Goal: Information Seeking & Learning: Learn about a topic

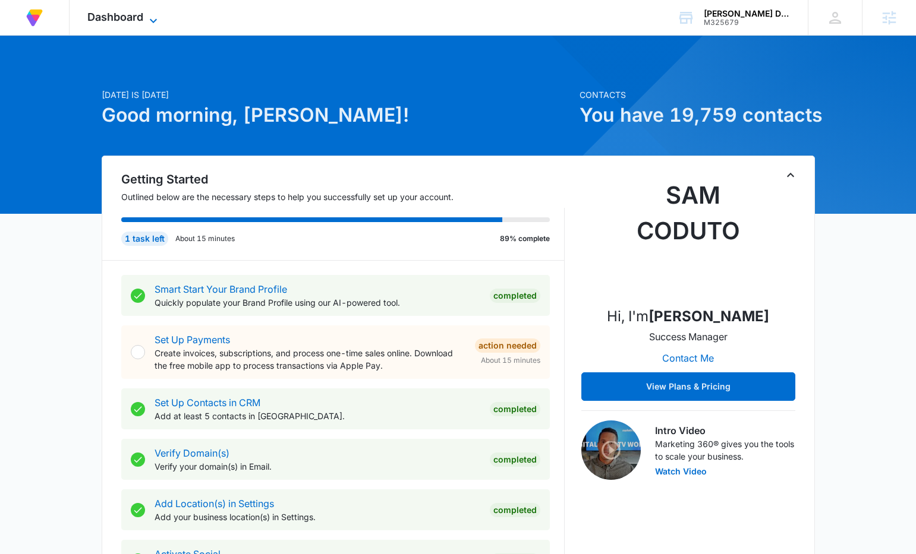
click at [147, 21] on icon at bounding box center [153, 21] width 14 height 14
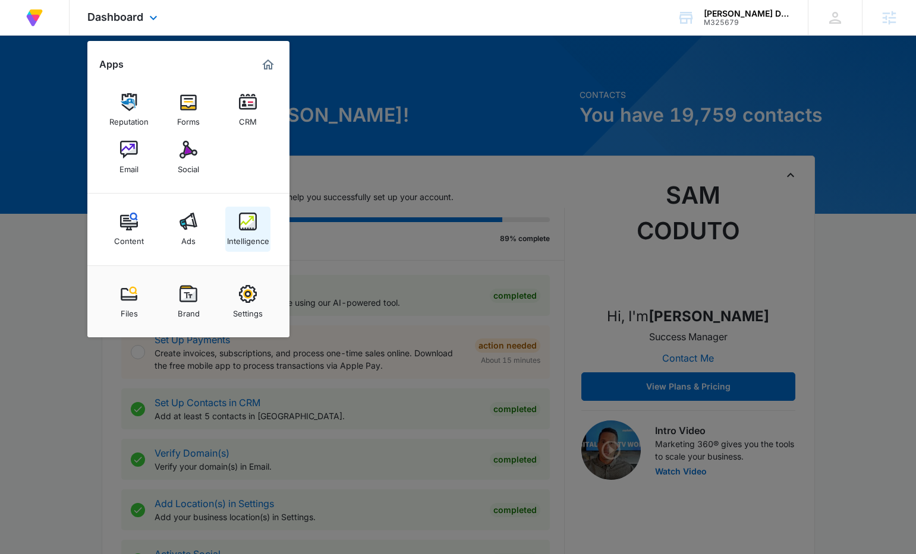
click at [247, 224] on img at bounding box center [248, 222] width 18 height 18
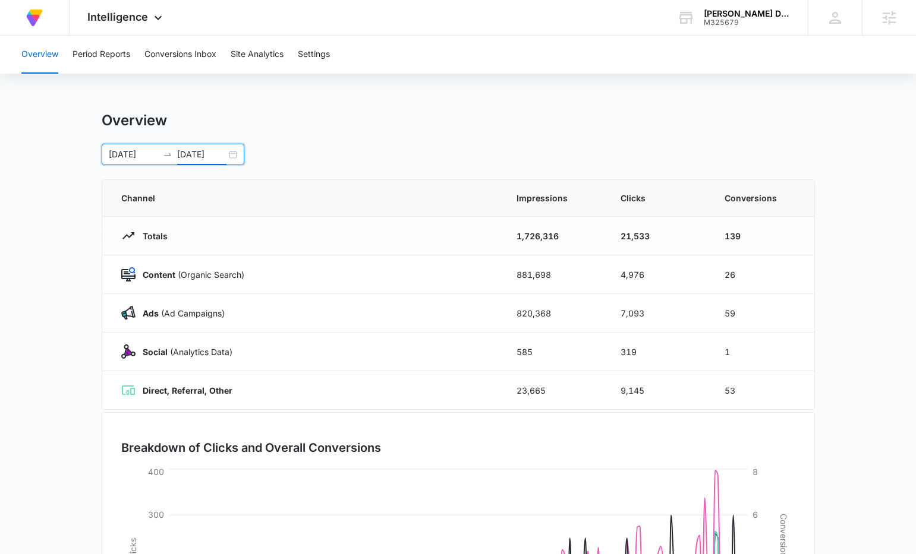
click at [197, 153] on input "10/01/2025" at bounding box center [201, 154] width 49 height 13
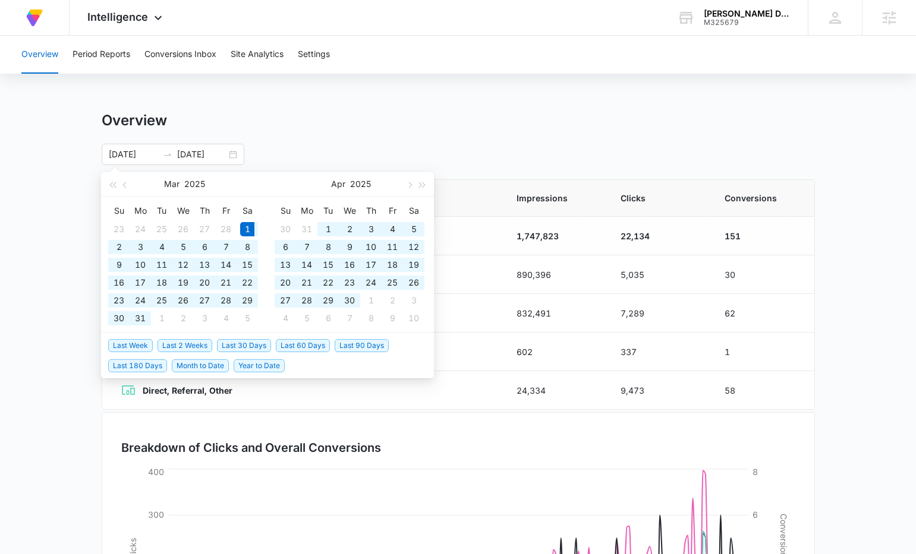
click at [340, 129] on div "Overview" at bounding box center [458, 121] width 713 height 18
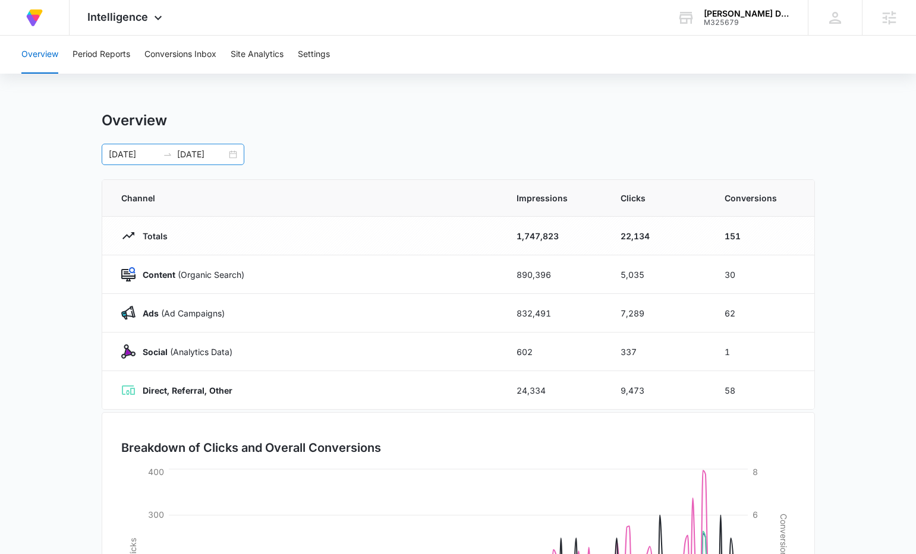
click at [197, 154] on input "10/06/2025" at bounding box center [201, 154] width 49 height 13
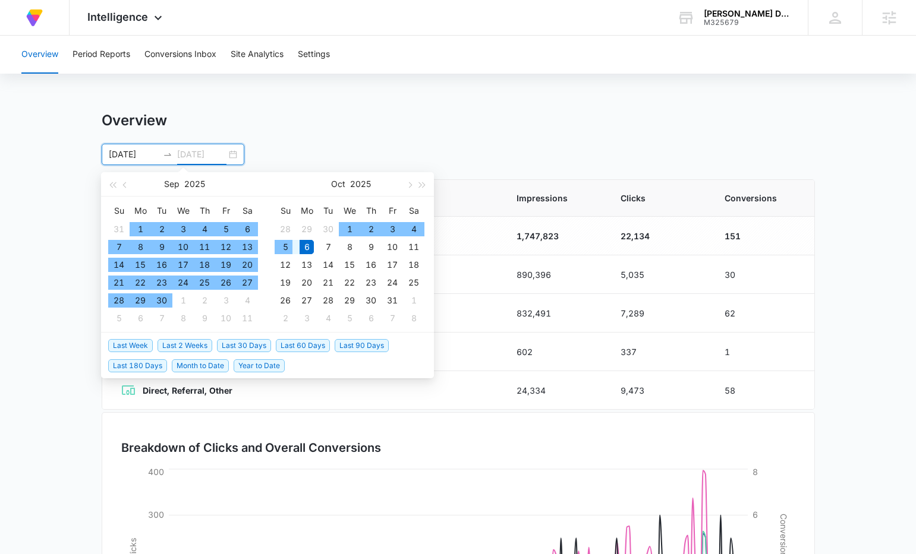
type input "10/05/2025"
click at [286, 247] on div "5" at bounding box center [285, 247] width 14 height 14
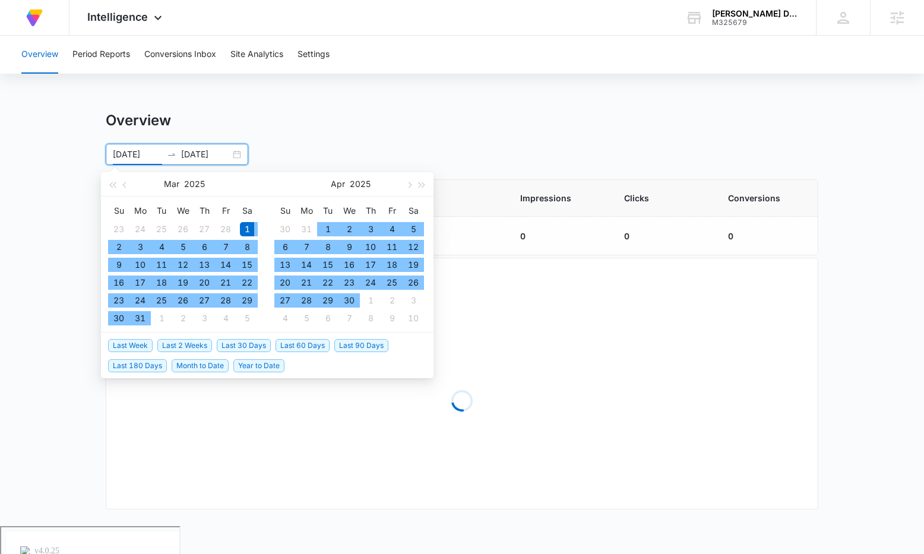
type input "03/01/2025"
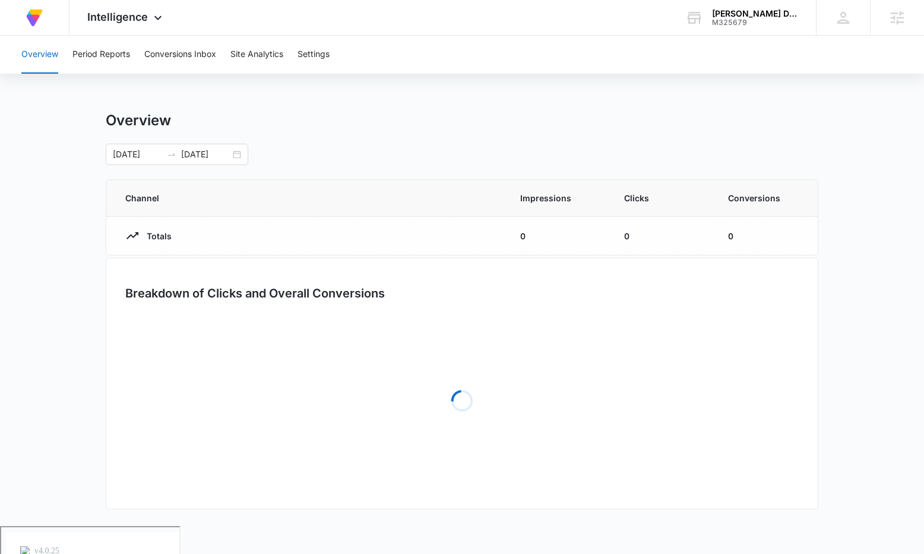
click at [498, 120] on div "Overview" at bounding box center [462, 121] width 713 height 18
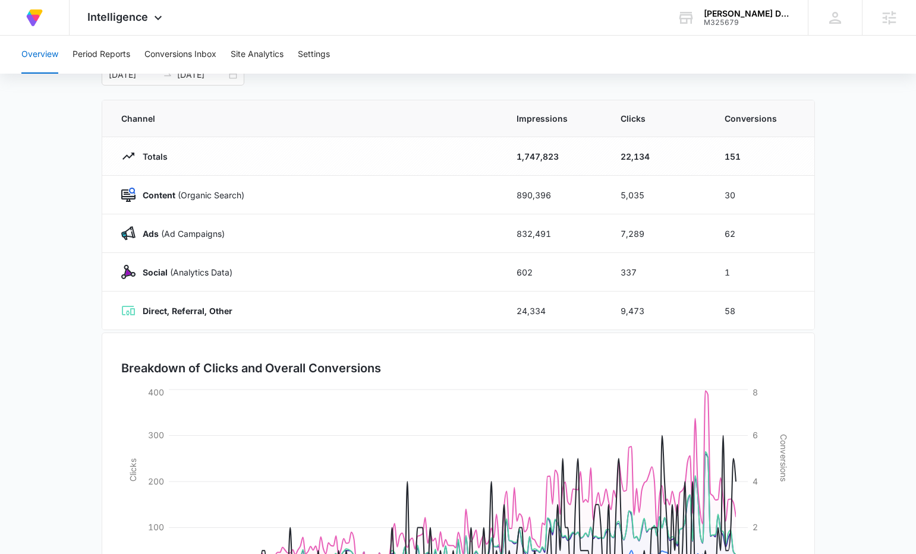
scroll to position [181, 0]
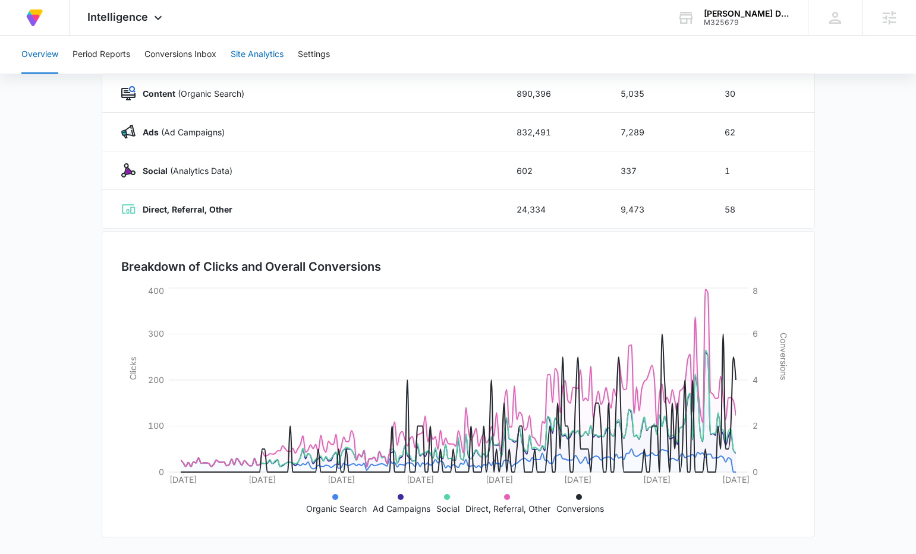
click at [245, 50] on button "Site Analytics" at bounding box center [257, 55] width 53 height 38
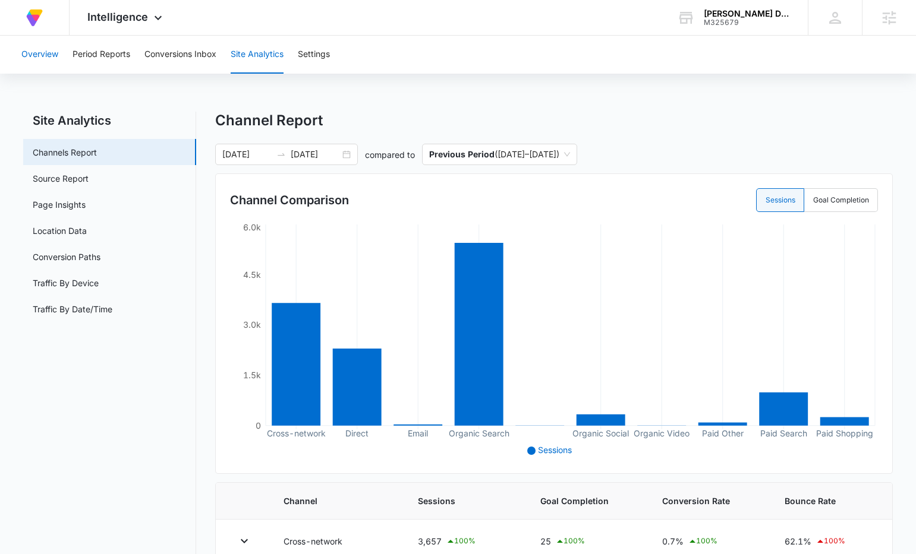
click at [41, 49] on button "Overview" at bounding box center [39, 55] width 37 height 38
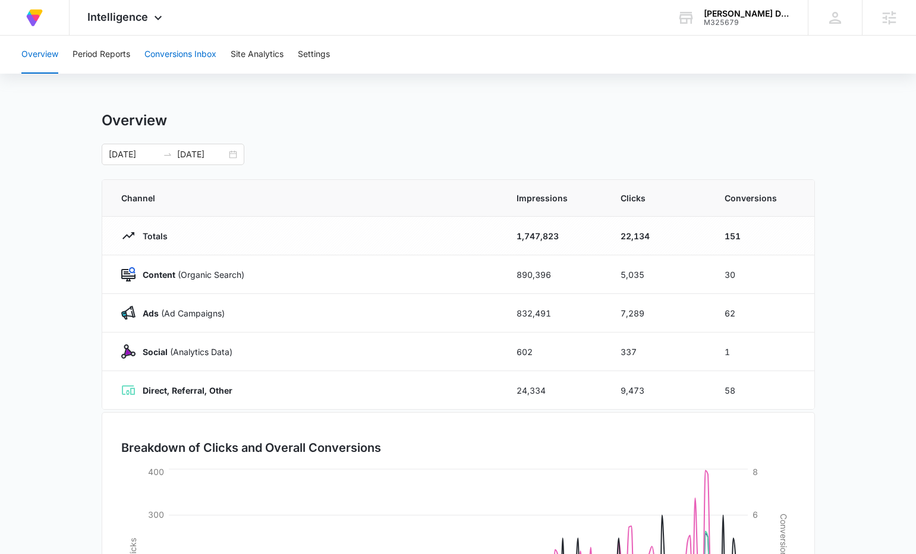
click at [185, 56] on button "Conversions Inbox" at bounding box center [180, 55] width 72 height 38
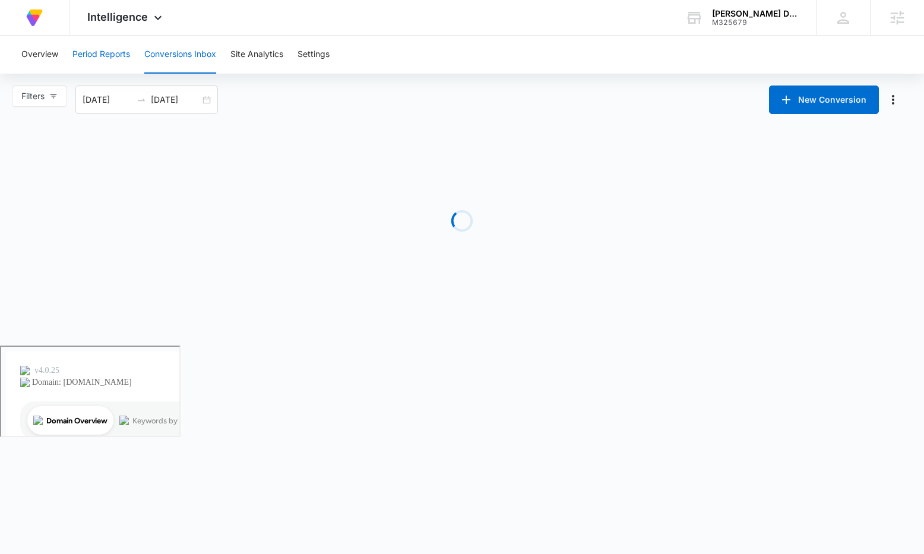
click at [81, 58] on button "Period Reports" at bounding box center [101, 55] width 58 height 38
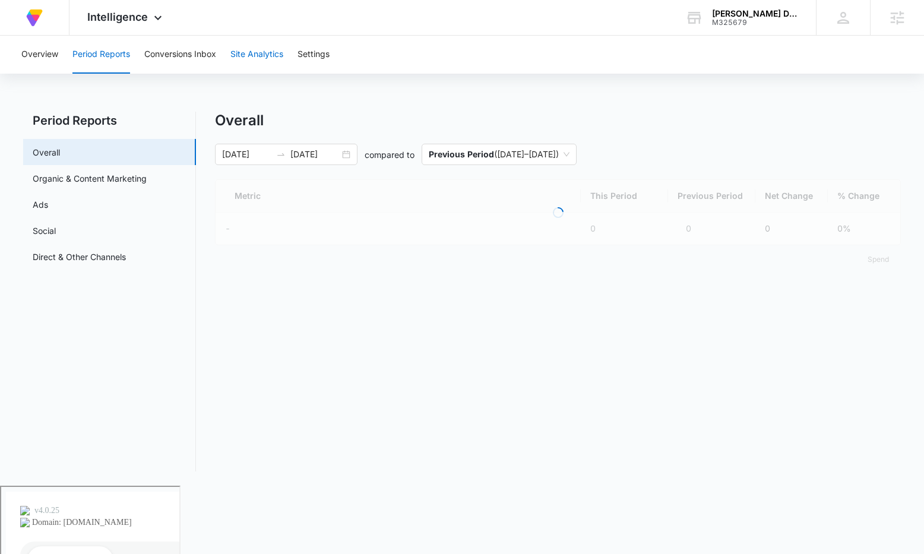
click at [280, 51] on button "Site Analytics" at bounding box center [257, 55] width 53 height 38
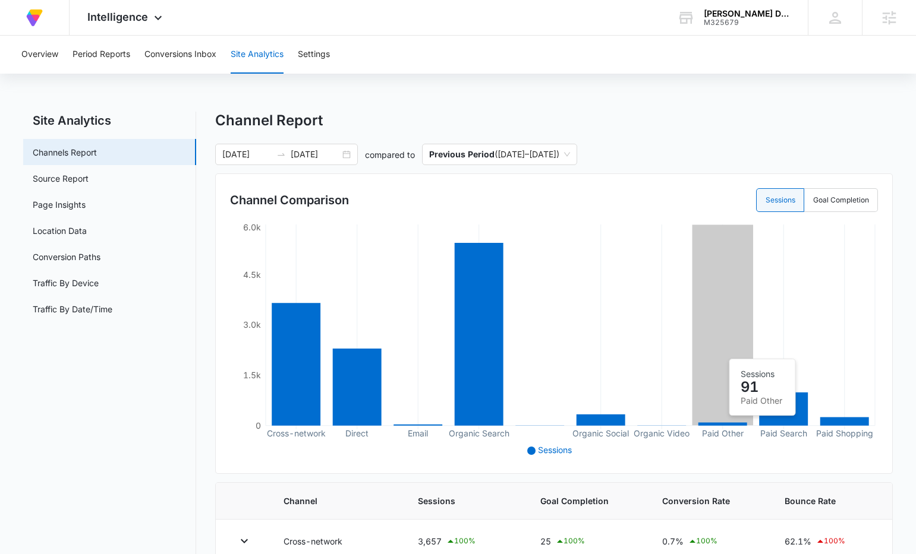
click at [714, 422] on icon "Cross-network Direct Email Organic Search Organic Social Organic Video Paid Oth…" at bounding box center [554, 341] width 648 height 238
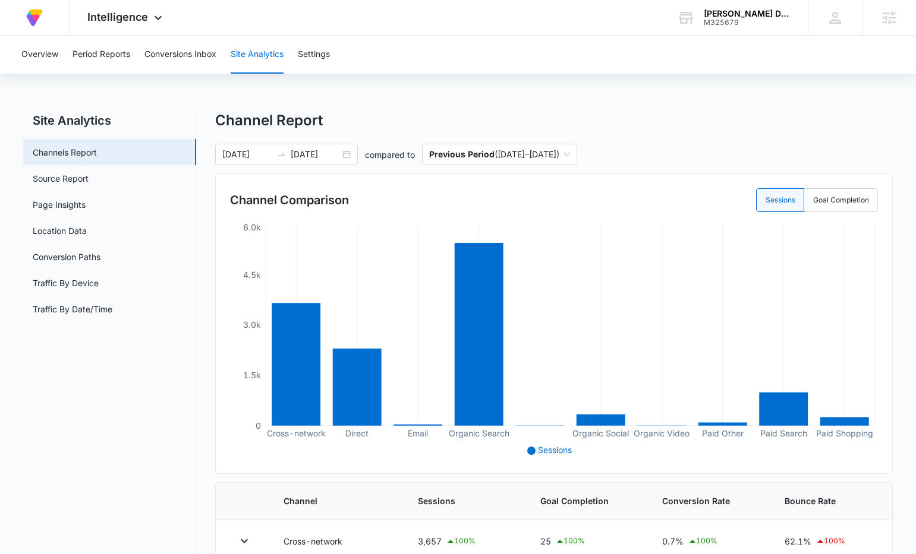
click at [551, 445] on span "Sessions" at bounding box center [555, 450] width 34 height 10
click at [848, 205] on label "Goal Completion" at bounding box center [841, 200] width 74 height 24
click at [813, 201] on input "Goal Completion" at bounding box center [812, 200] width 1 height 1
radio input "false"
radio input "true"
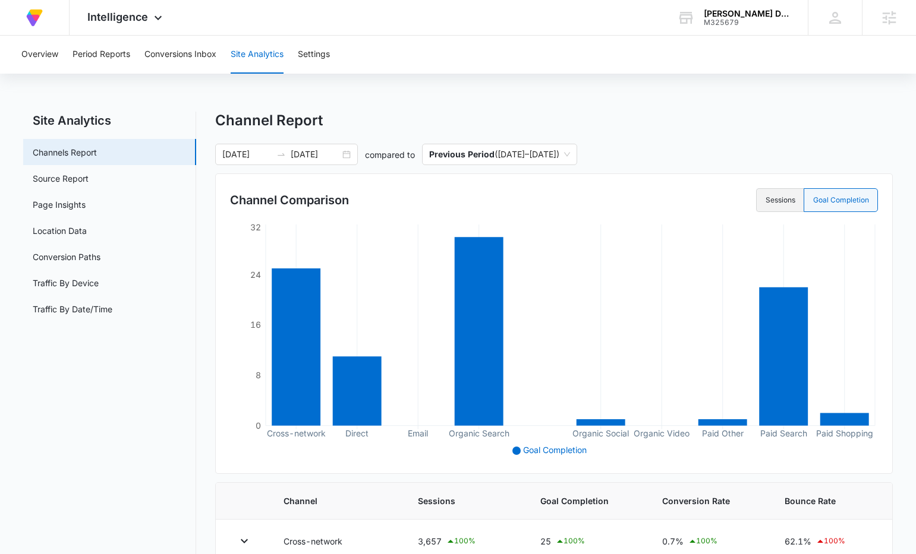
click at [787, 203] on label "Sessions" at bounding box center [780, 200] width 48 height 24
click at [765, 201] on input "Sessions" at bounding box center [765, 200] width 1 height 1
radio input "true"
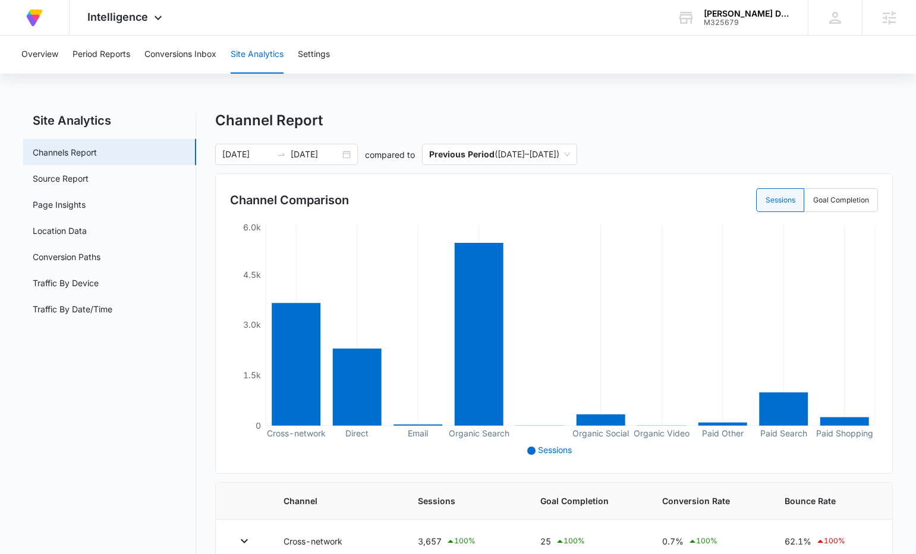
click at [20, 49] on div "Overview Period Reports Conversions Inbox Site Analytics Settings" at bounding box center [457, 55] width 887 height 38
click at [32, 57] on button "Overview" at bounding box center [39, 55] width 37 height 38
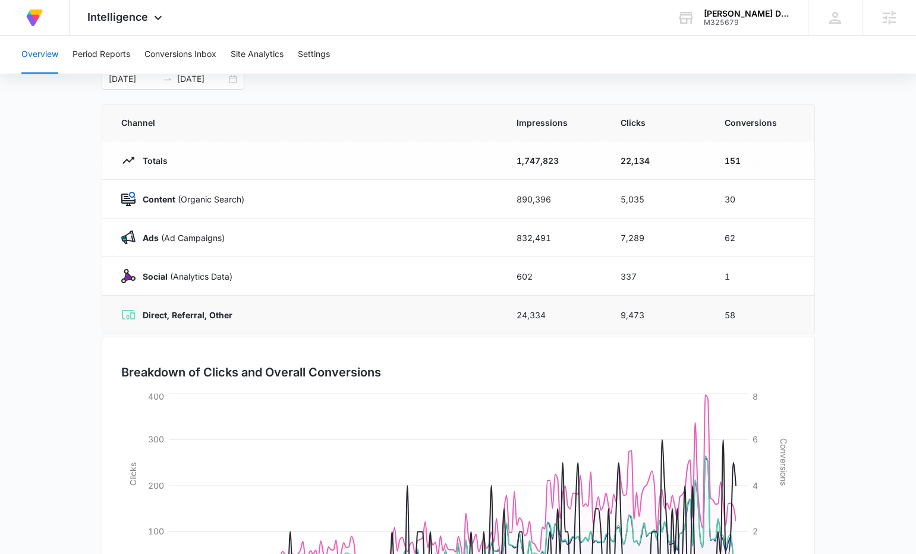
scroll to position [21, 0]
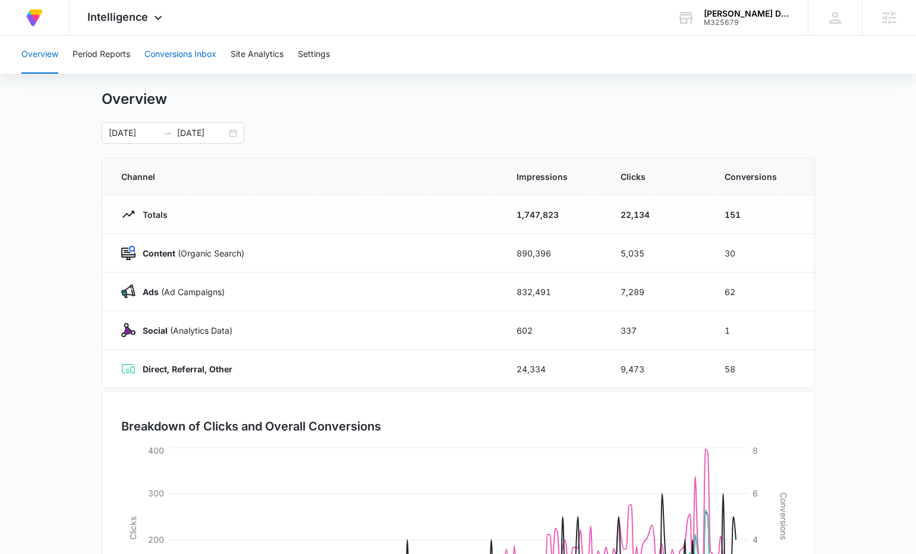
click at [196, 49] on button "Conversions Inbox" at bounding box center [180, 55] width 72 height 38
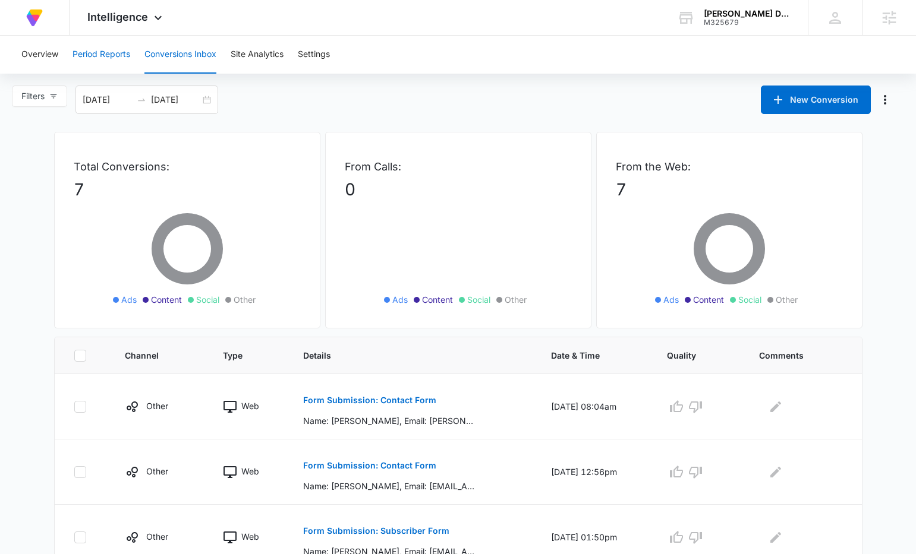
click at [114, 40] on button "Period Reports" at bounding box center [101, 55] width 58 height 38
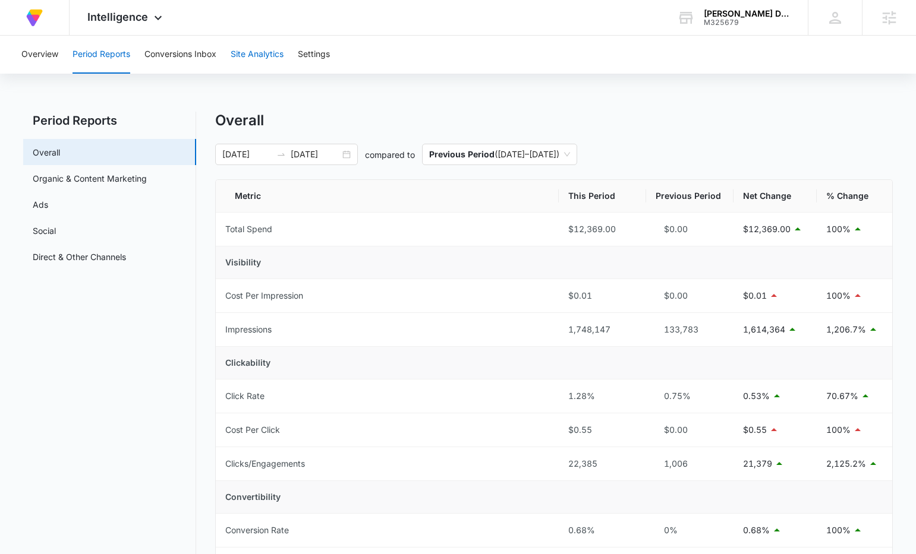
click at [262, 55] on button "Site Analytics" at bounding box center [257, 55] width 53 height 38
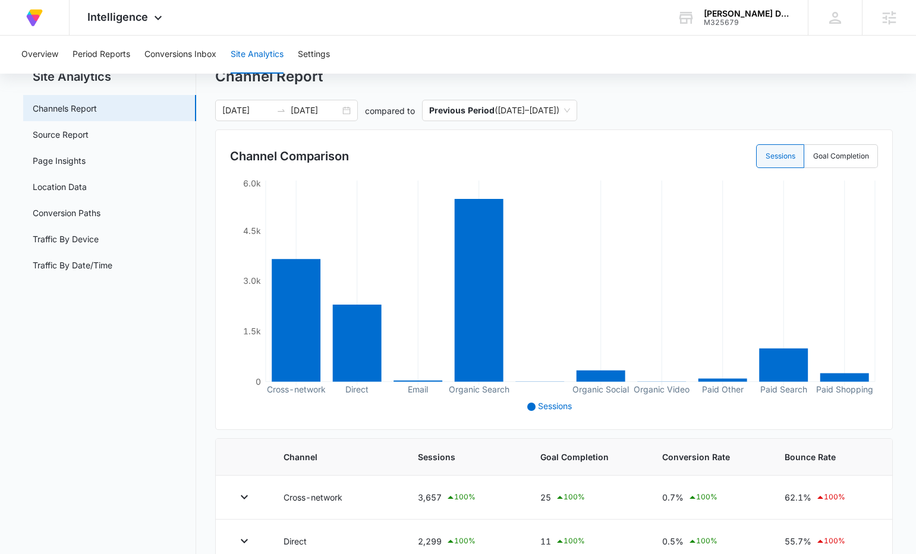
scroll to position [12, 0]
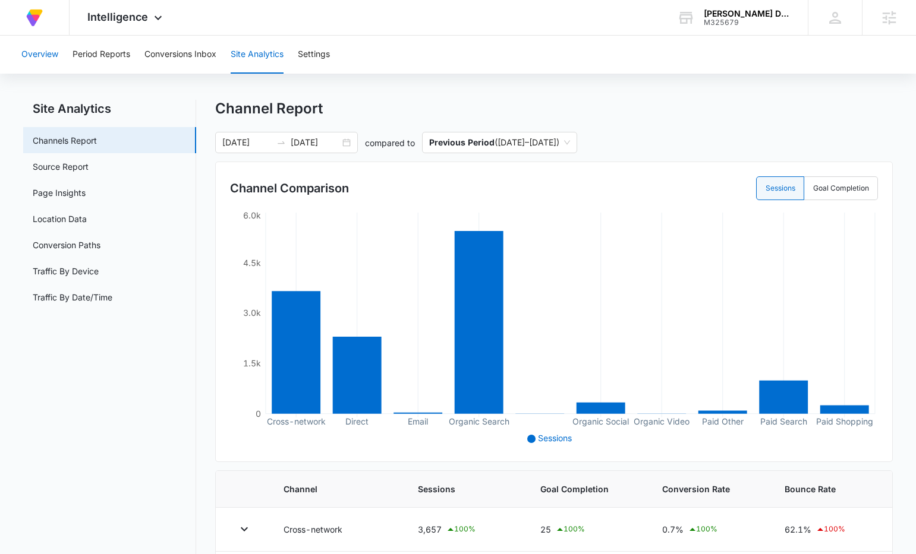
click at [42, 51] on button "Overview" at bounding box center [39, 55] width 37 height 38
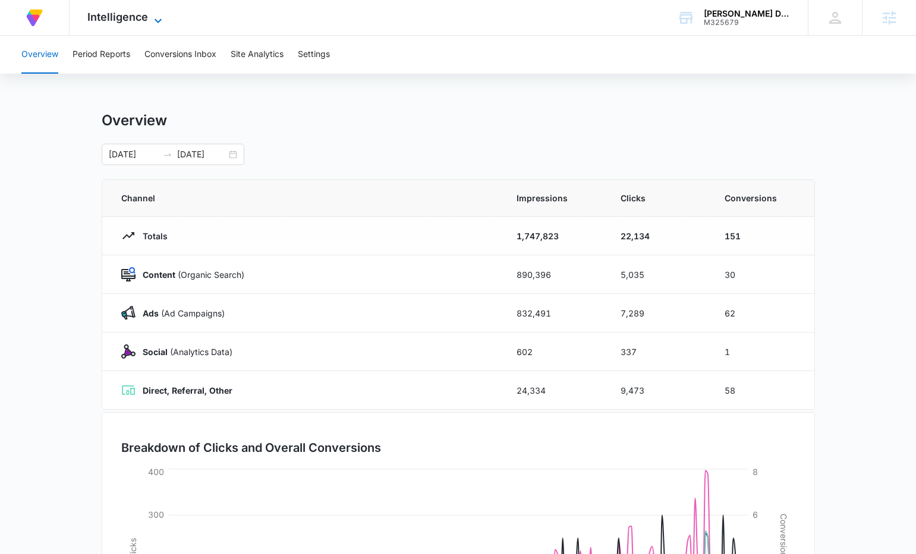
click at [112, 18] on span "Intelligence" at bounding box center [117, 17] width 61 height 12
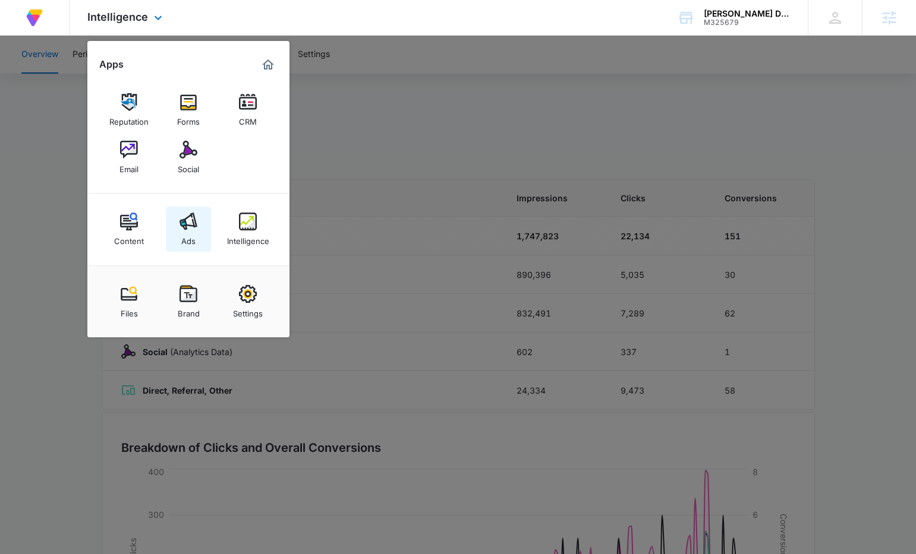
click at [182, 229] on img at bounding box center [188, 222] width 18 height 18
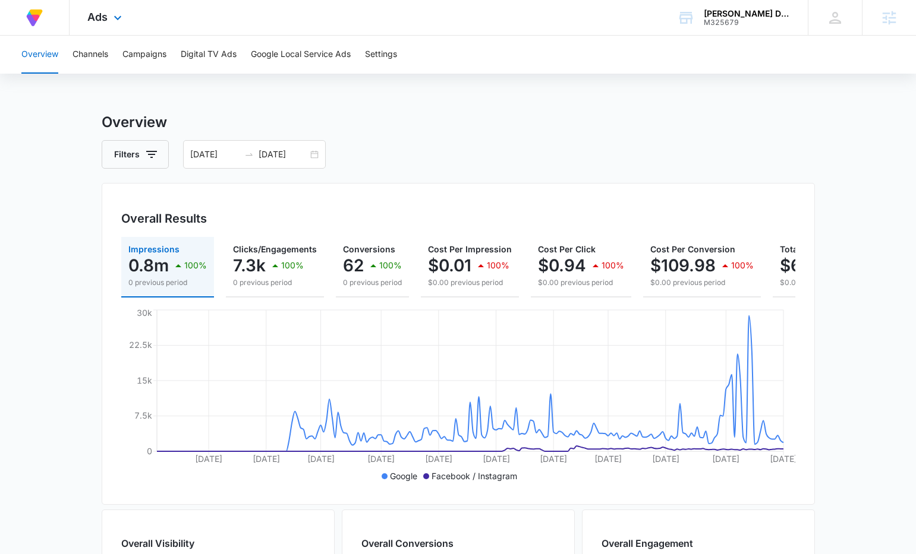
click at [109, 15] on div "Ads Apps Reputation Forms CRM Email Social Content Ads Intelligence Files Brand…" at bounding box center [106, 17] width 73 height 35
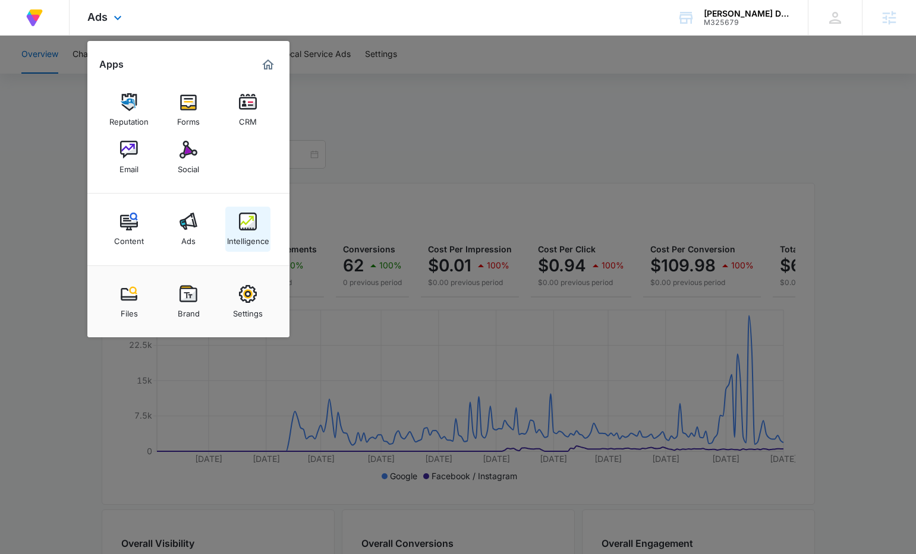
click at [248, 225] on img at bounding box center [248, 222] width 18 height 18
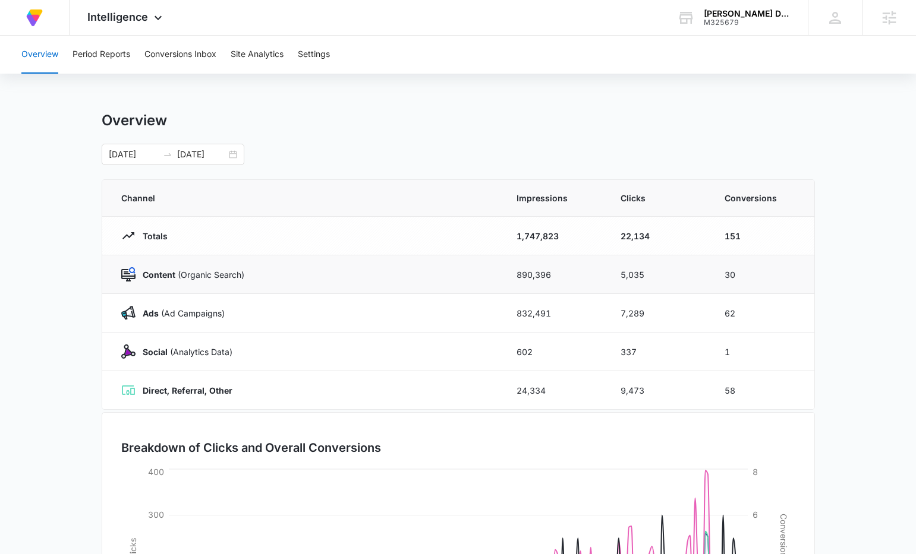
click at [657, 285] on td "5,035" at bounding box center [658, 274] width 104 height 39
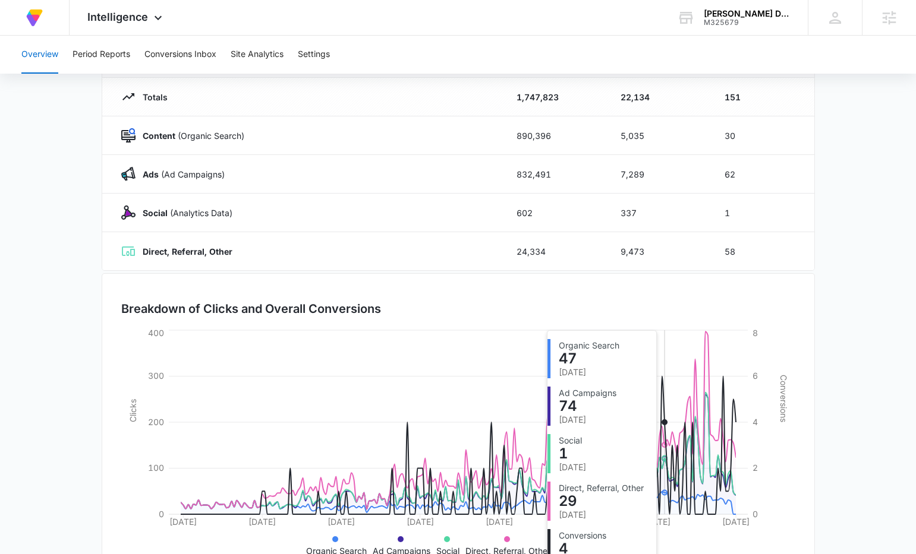
scroll to position [181, 0]
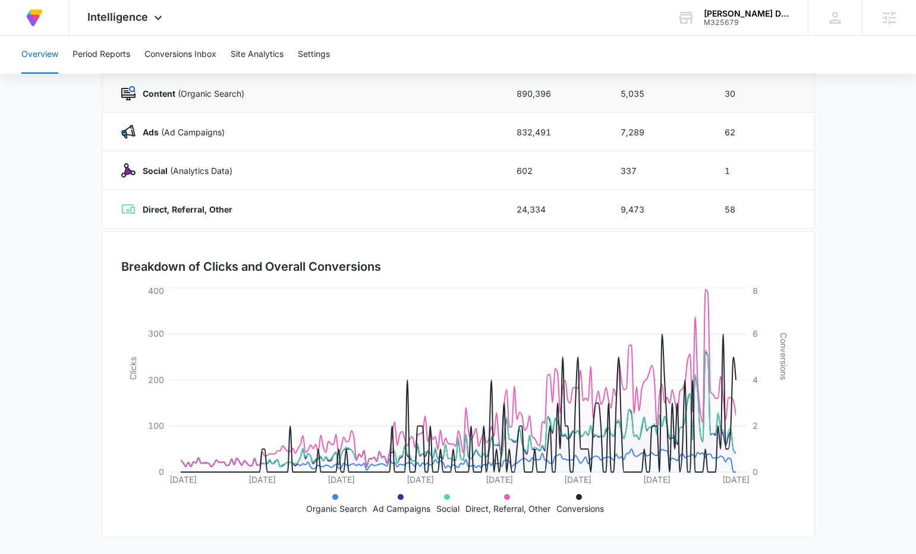
click at [147, 98] on strong "Content" at bounding box center [159, 94] width 33 height 10
click at [203, 101] on td "Content (Organic Search)" at bounding box center [302, 93] width 400 height 39
click at [207, 97] on p "Content (Organic Search)" at bounding box center [189, 93] width 109 height 12
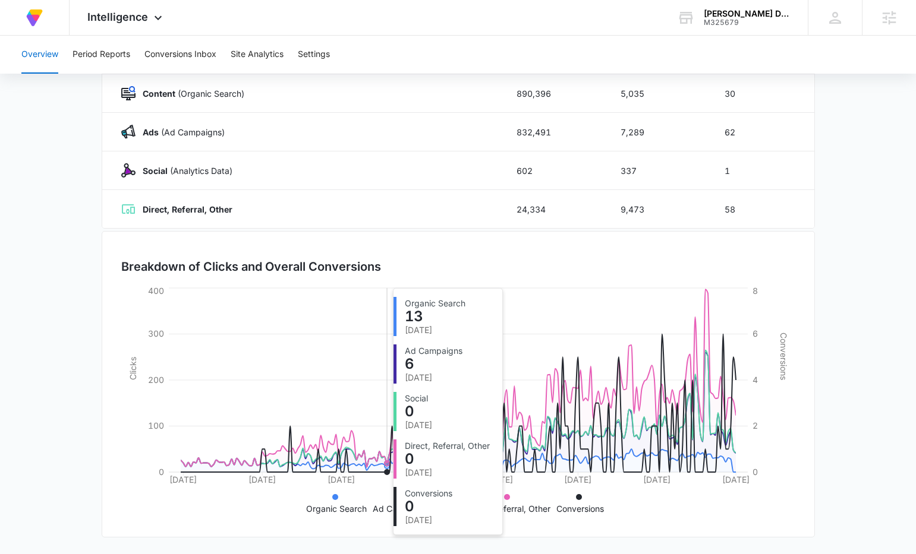
scroll to position [65, 0]
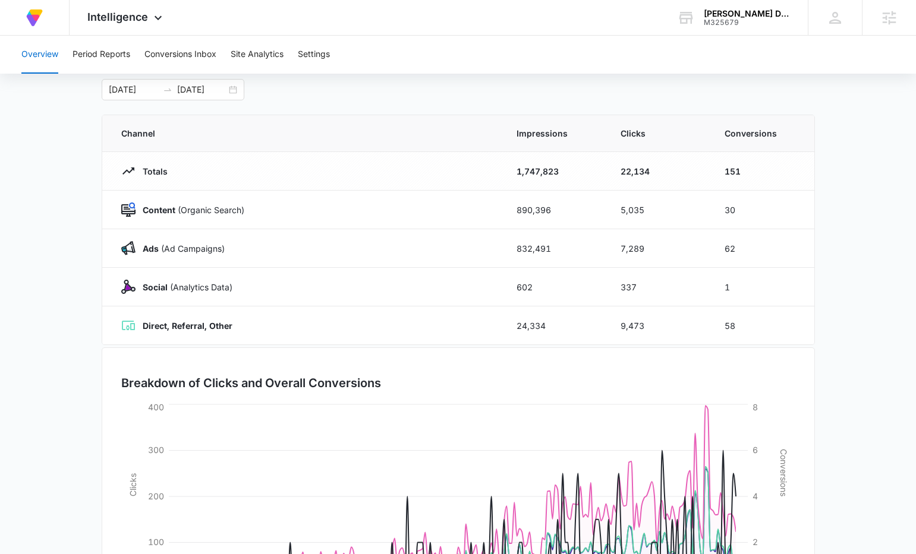
drag, startPoint x: 134, startPoint y: 210, endPoint x: 150, endPoint y: 178, distance: 36.7
click at [135, 210] on div "Content (Organic Search)" at bounding box center [304, 210] width 367 height 14
click at [144, 174] on p "Totals" at bounding box center [151, 171] width 32 height 12
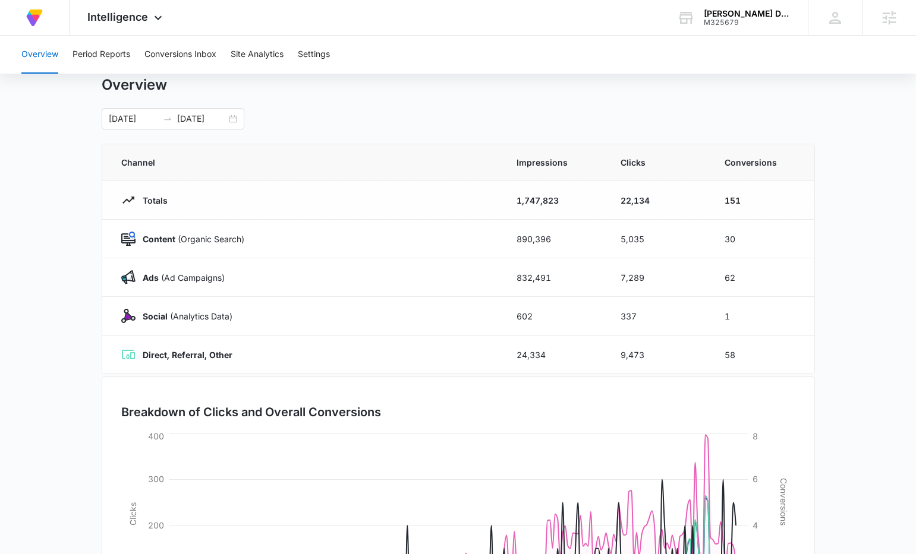
scroll to position [0, 0]
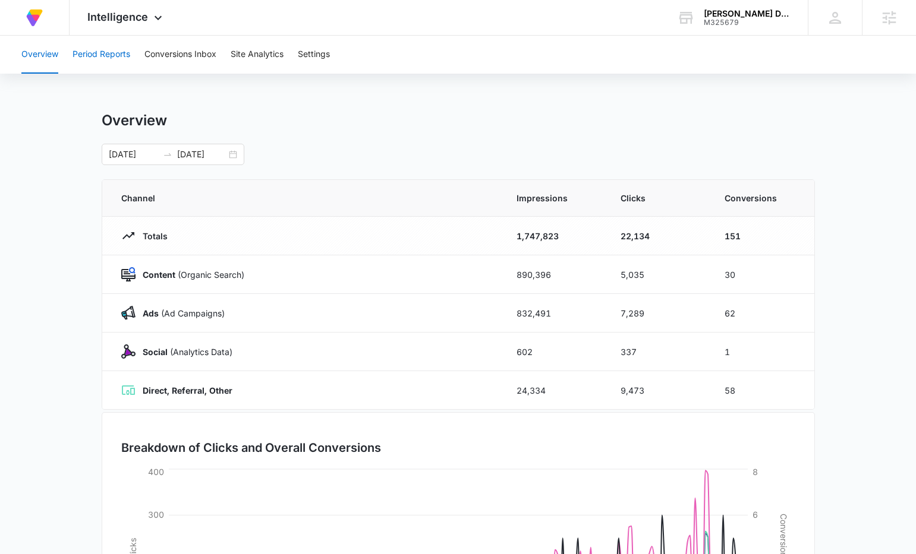
click at [114, 58] on button "Period Reports" at bounding box center [101, 55] width 58 height 38
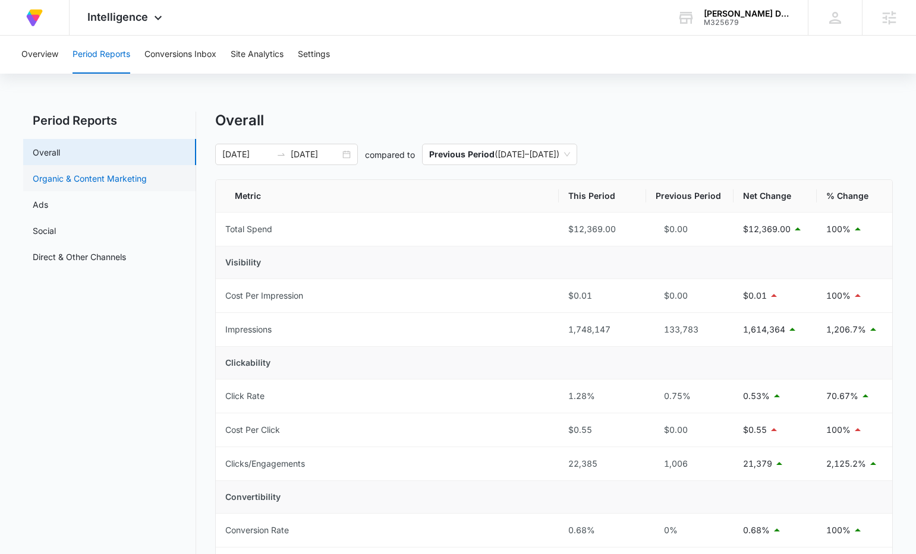
click at [102, 182] on link "Organic & Content Marketing" at bounding box center [90, 178] width 114 height 12
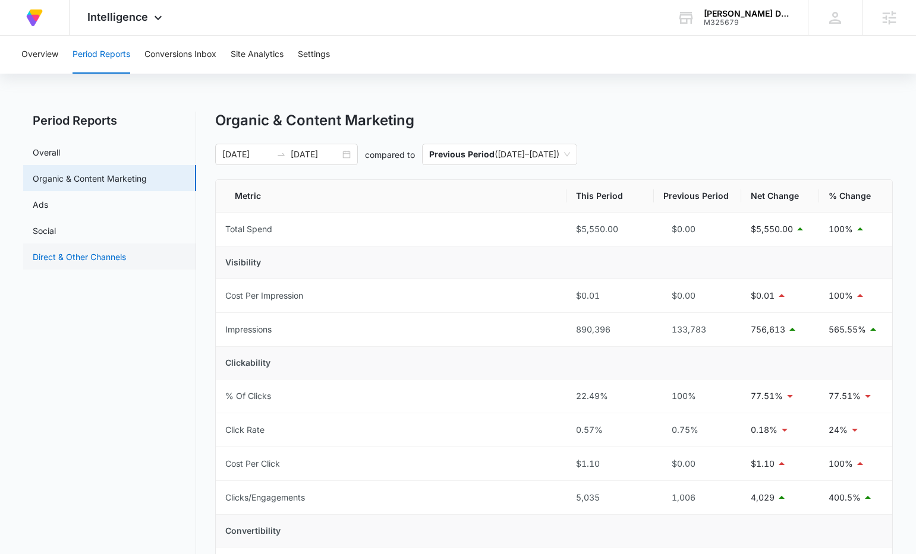
click at [72, 257] on link "Direct & Other Channels" at bounding box center [79, 257] width 93 height 12
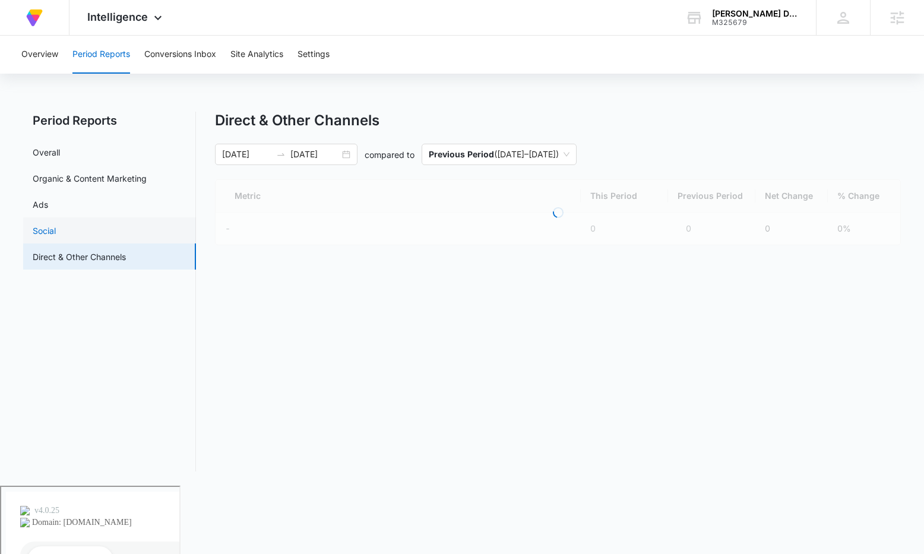
click at [53, 231] on link "Social" at bounding box center [44, 231] width 23 height 12
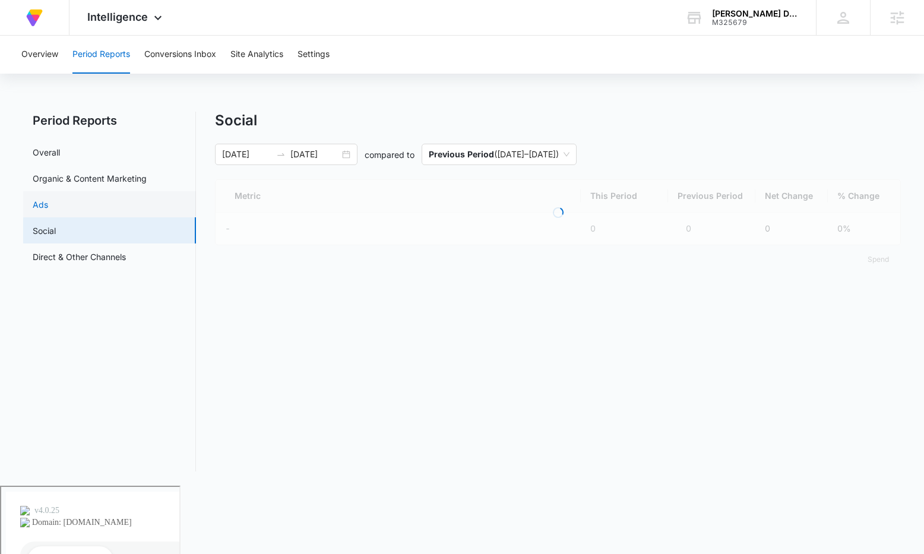
click at [48, 209] on link "Ads" at bounding box center [40, 204] width 15 height 12
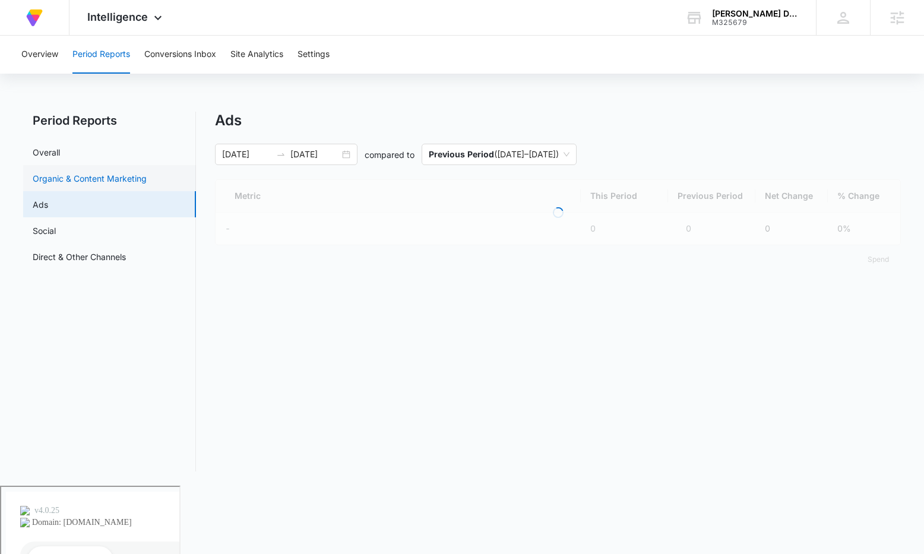
click at [80, 184] on link "Organic & Content Marketing" at bounding box center [90, 178] width 114 height 12
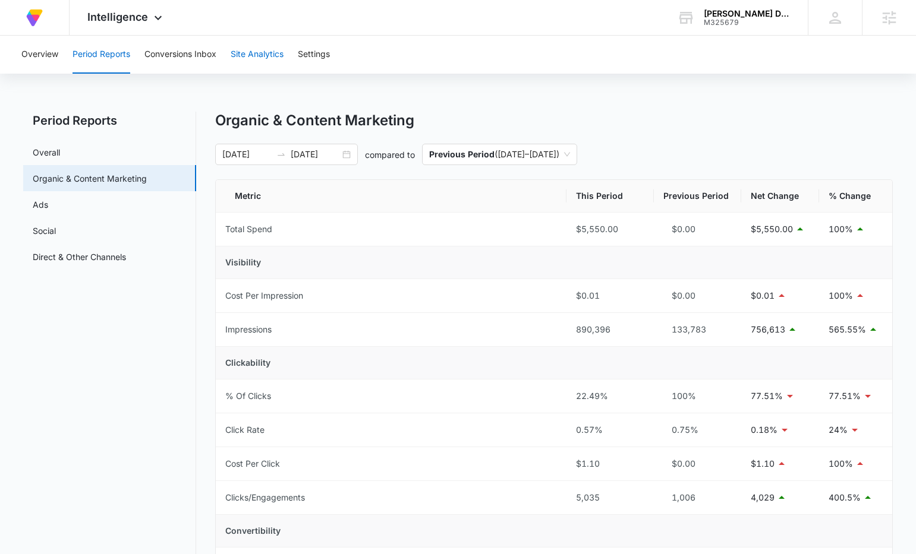
click at [265, 55] on button "Site Analytics" at bounding box center [257, 55] width 53 height 38
click at [135, 17] on span "Intelligence" at bounding box center [117, 17] width 61 height 12
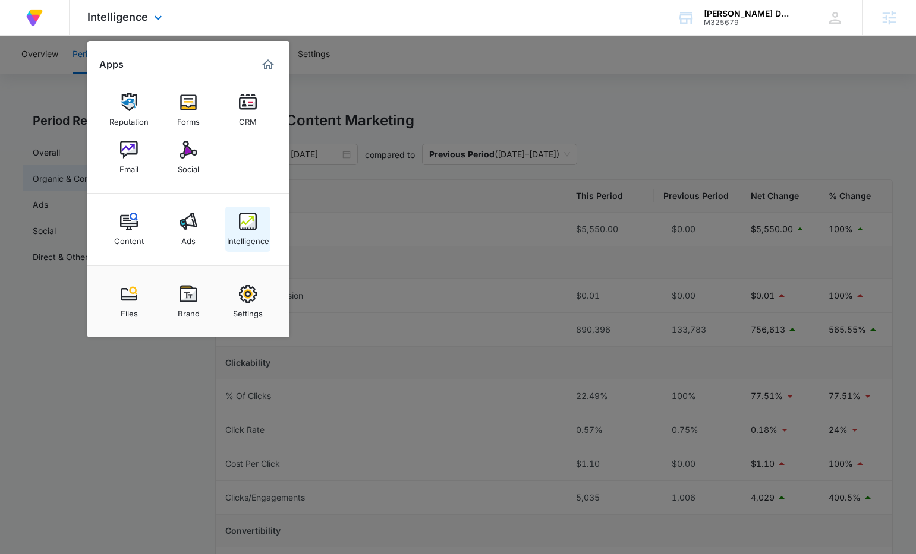
click at [231, 228] on link "Intelligence" at bounding box center [247, 229] width 45 height 45
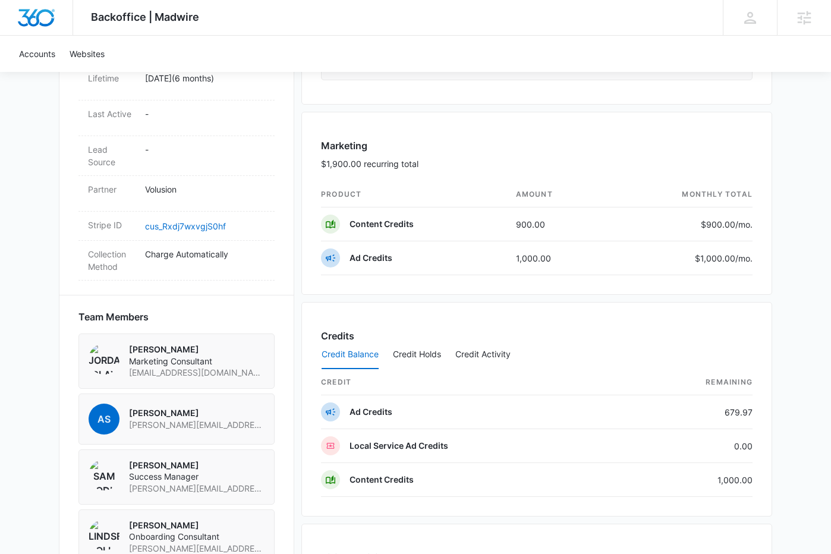
scroll to position [209, 0]
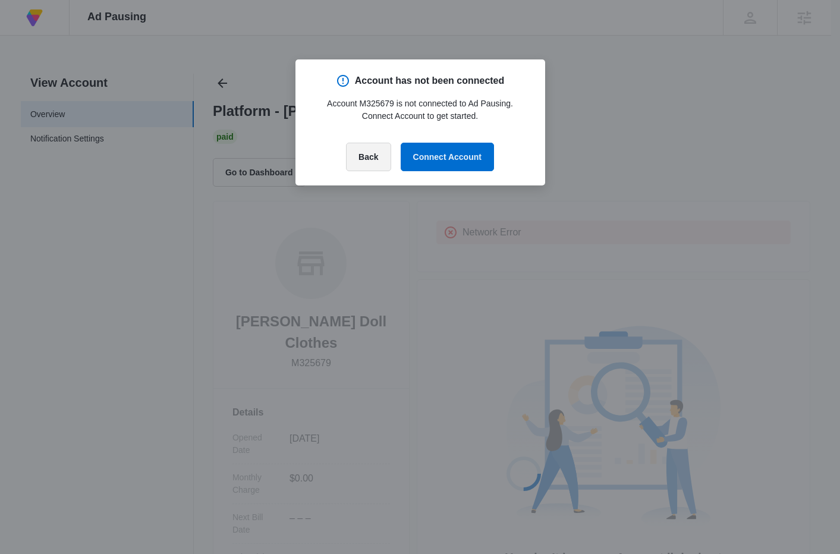
click at [376, 162] on button "Back" at bounding box center [368, 157] width 45 height 29
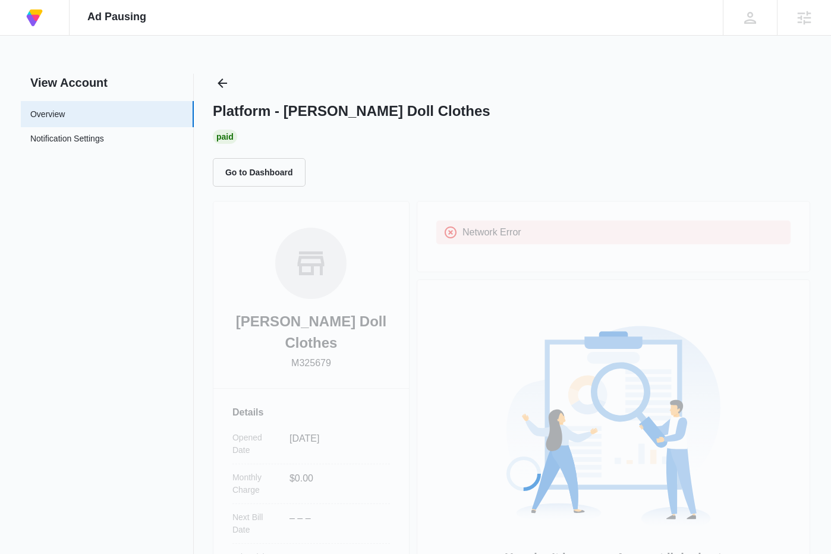
scroll to position [183, 0]
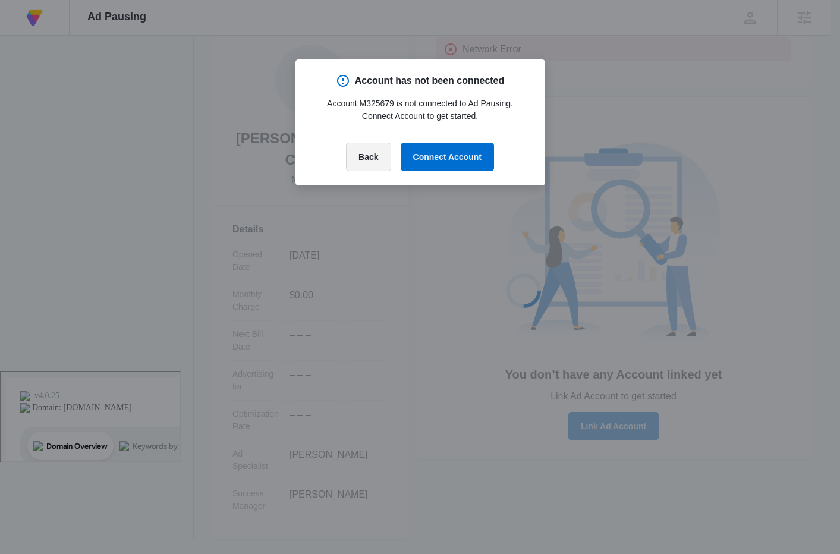
click at [367, 163] on button "Back" at bounding box center [368, 157] width 45 height 29
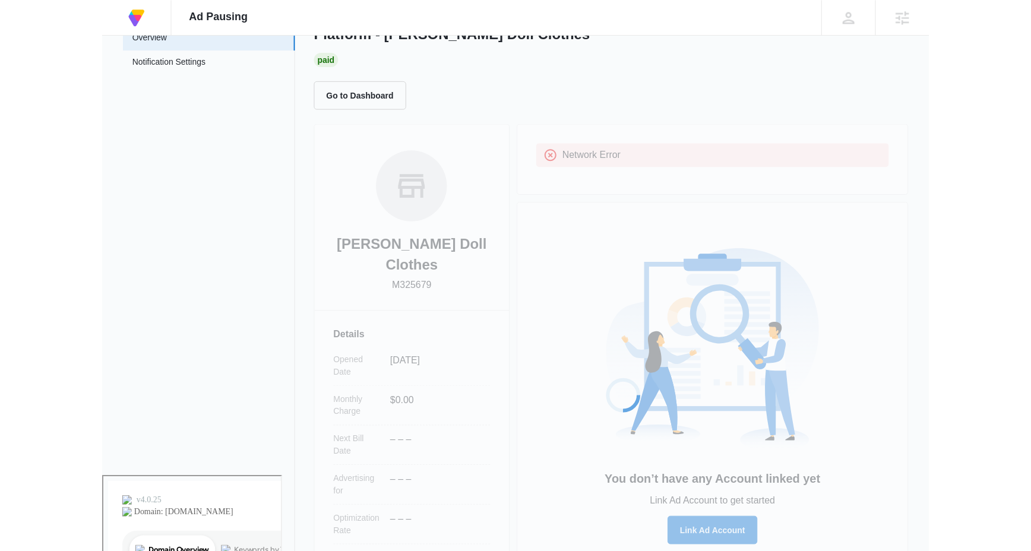
scroll to position [0, 0]
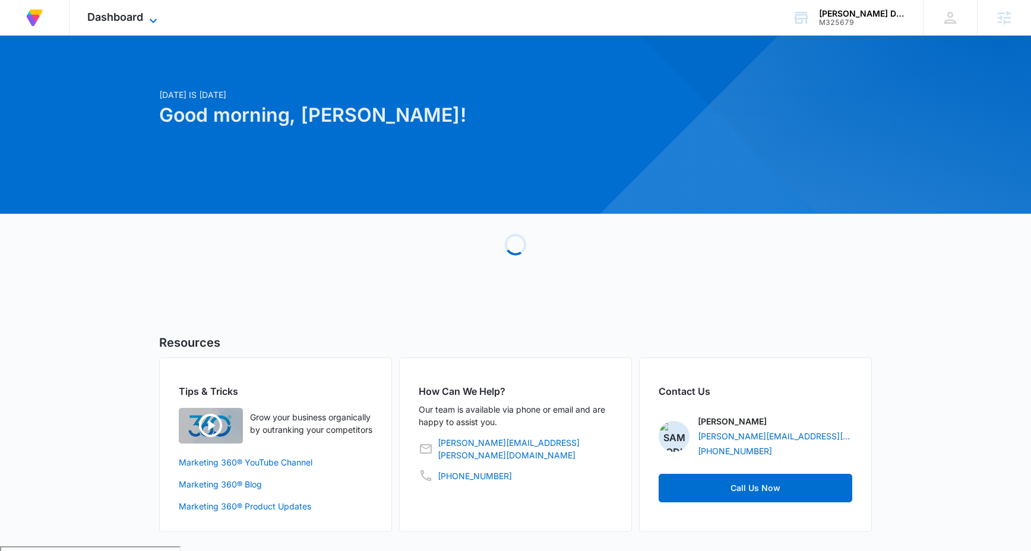
click at [135, 22] on span "Dashboard" at bounding box center [115, 17] width 56 height 12
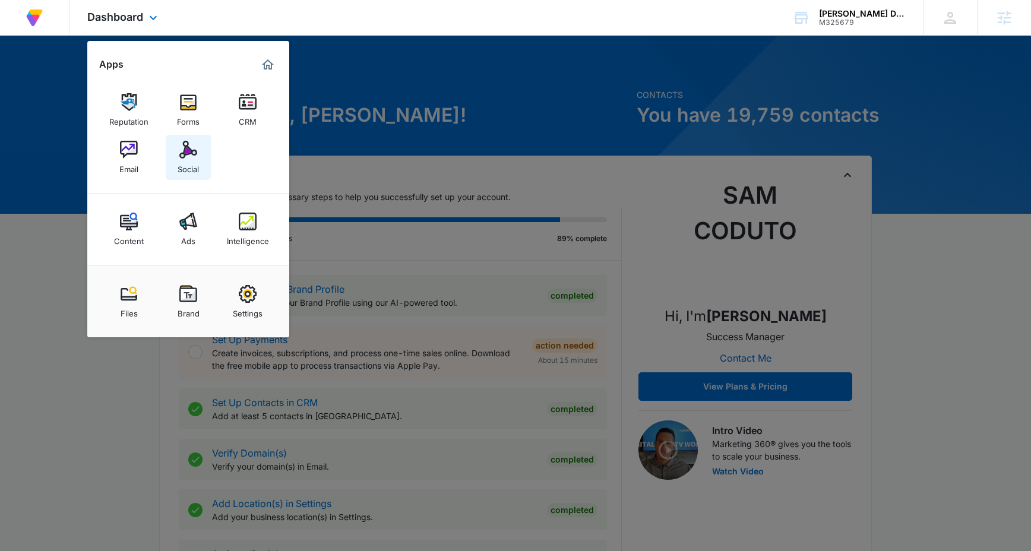
click at [190, 153] on img at bounding box center [188, 150] width 18 height 18
